Goal: Task Accomplishment & Management: Manage account settings

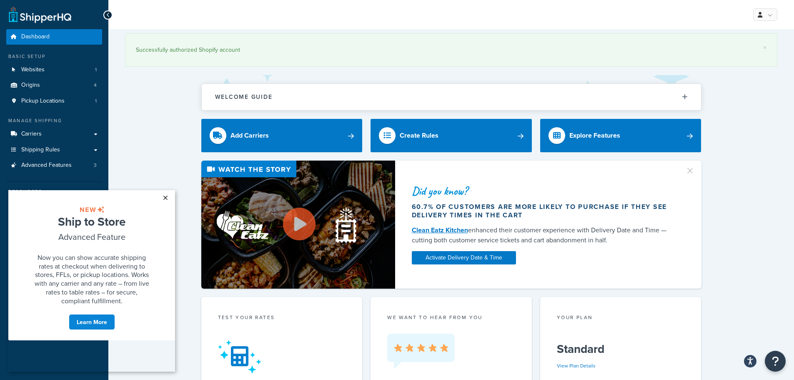
click at [166, 197] on link "×" at bounding box center [165, 197] width 15 height 15
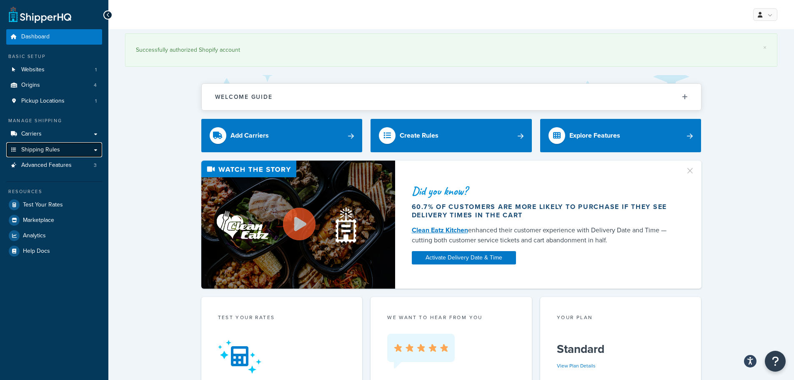
click at [59, 148] on span "Shipping Rules" at bounding box center [40, 149] width 39 height 7
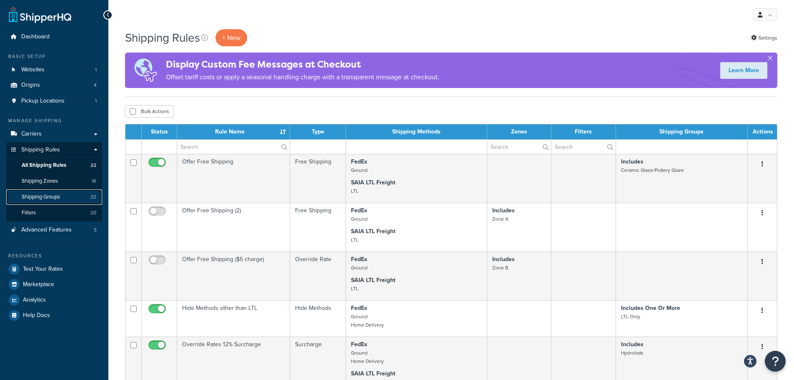
click at [50, 199] on span "Shipping Groups" at bounding box center [41, 196] width 38 height 7
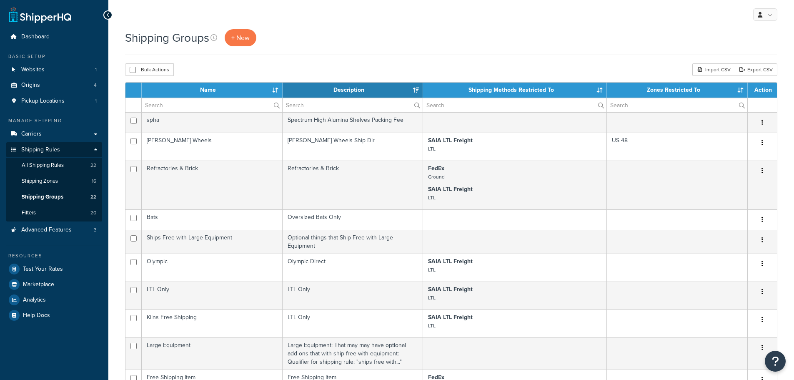
select select "15"
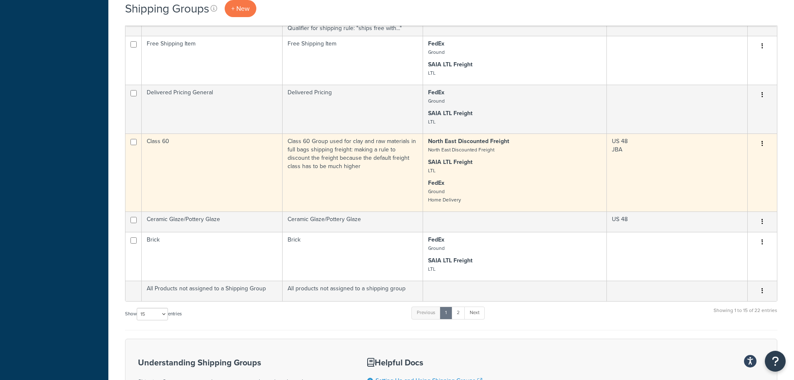
scroll to position [375, 0]
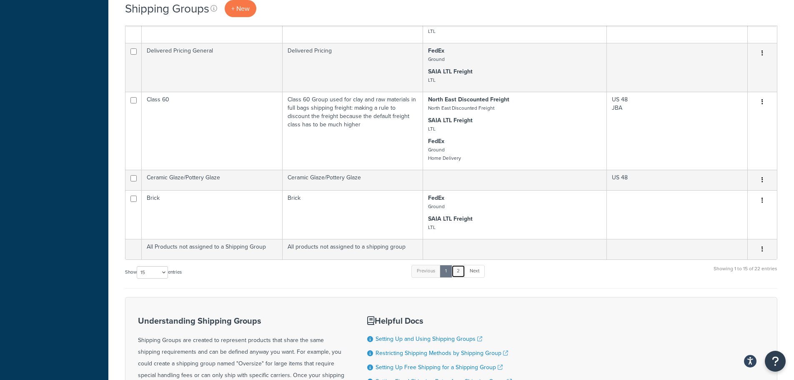
click at [460, 271] on link "2" at bounding box center [458, 271] width 14 height 13
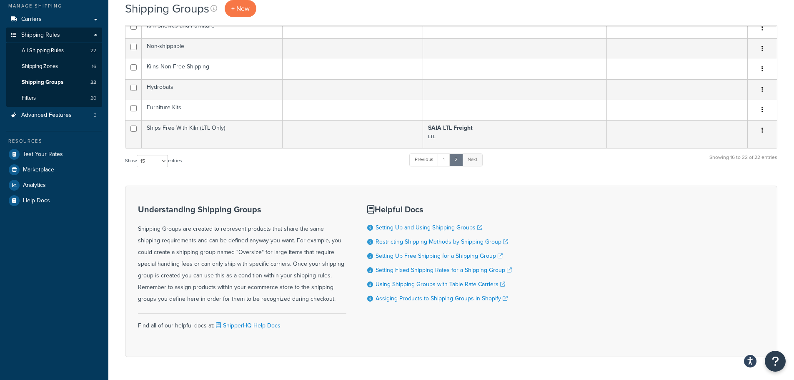
scroll to position [58, 0]
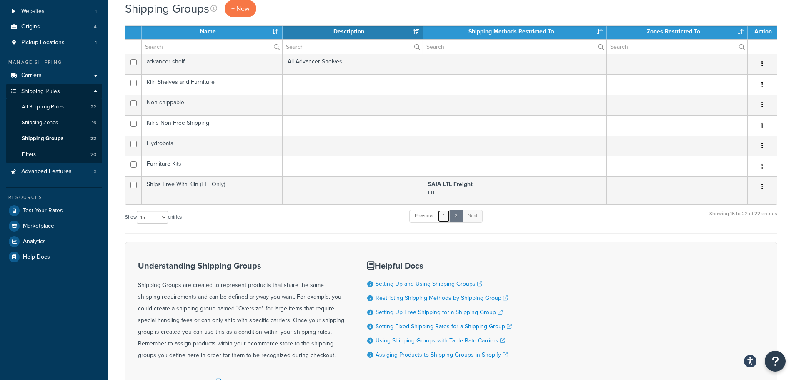
click at [448, 218] on link "1" at bounding box center [444, 216] width 13 height 13
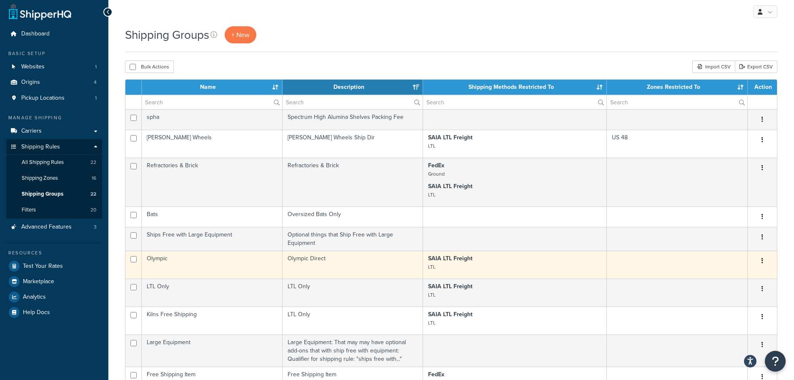
scroll to position [0, 0]
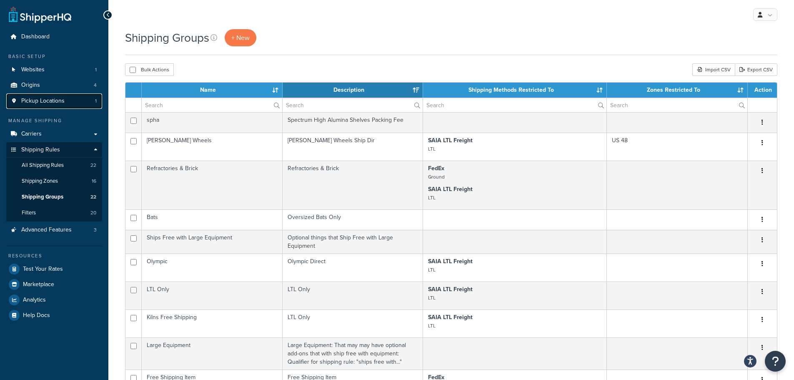
click at [40, 101] on span "Pickup Locations" at bounding box center [42, 101] width 43 height 7
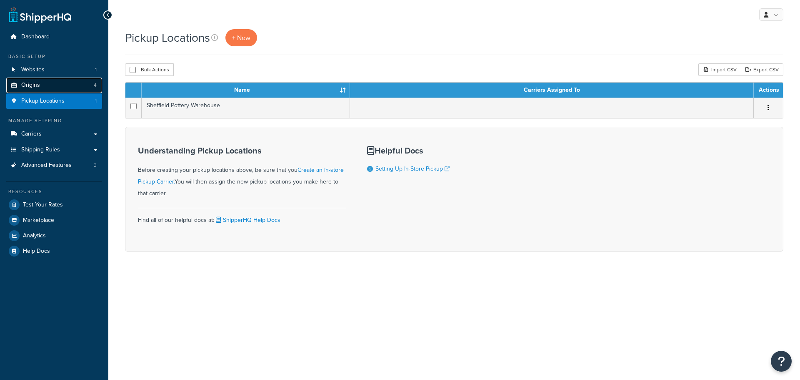
click at [39, 88] on link "Origins 4" at bounding box center [54, 85] width 96 height 15
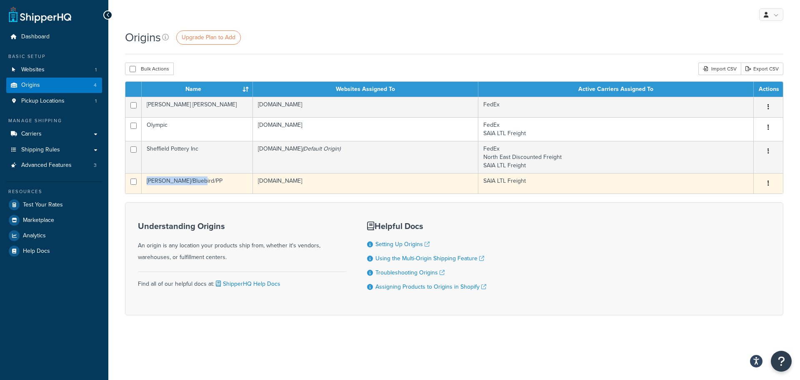
drag, startPoint x: 200, startPoint y: 184, endPoint x: 147, endPoint y: 186, distance: 53.4
click at [147, 186] on td "[PERSON_NAME]/Bluebird/PP" at bounding box center [197, 183] width 111 height 20
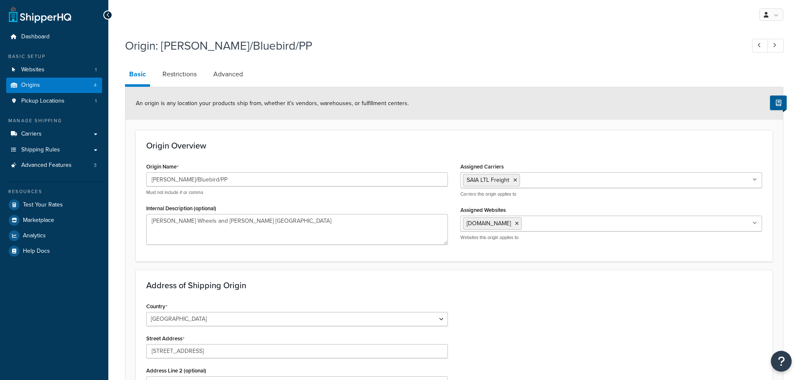
select select "44"
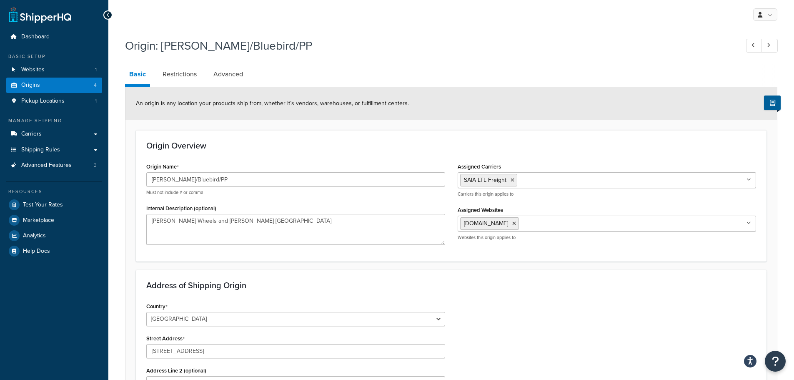
drag, startPoint x: 0, startPoint y: 0, endPoint x: 316, endPoint y: 176, distance: 361.6
click at [316, 176] on input "[PERSON_NAME]/Bluebird/PP" at bounding box center [295, 179] width 299 height 14
drag, startPoint x: 231, startPoint y: 183, endPoint x: 129, endPoint y: 183, distance: 102.5
click at [129, 183] on form "An origin is any location your products ship from, whether it’s vendors, wareho…" at bounding box center [450, 353] width 651 height 533
